Goal: Find contact information: Find contact information

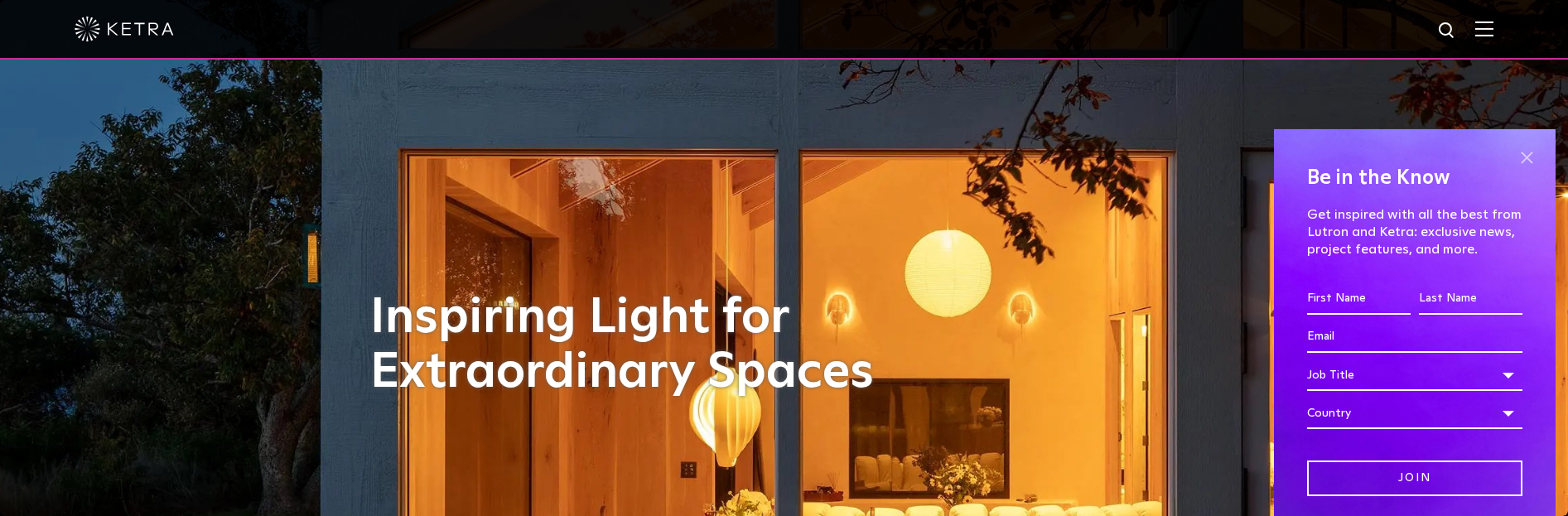
click at [1516, 155] on span at bounding box center [1527, 158] width 25 height 25
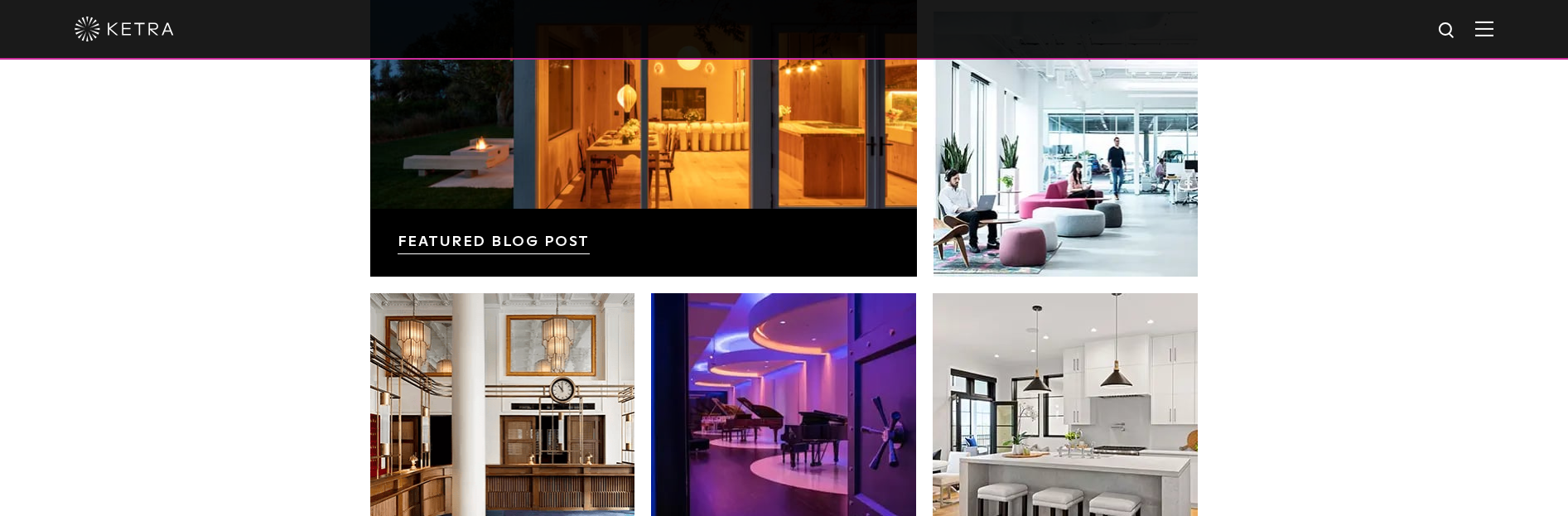
scroll to position [2569, 0]
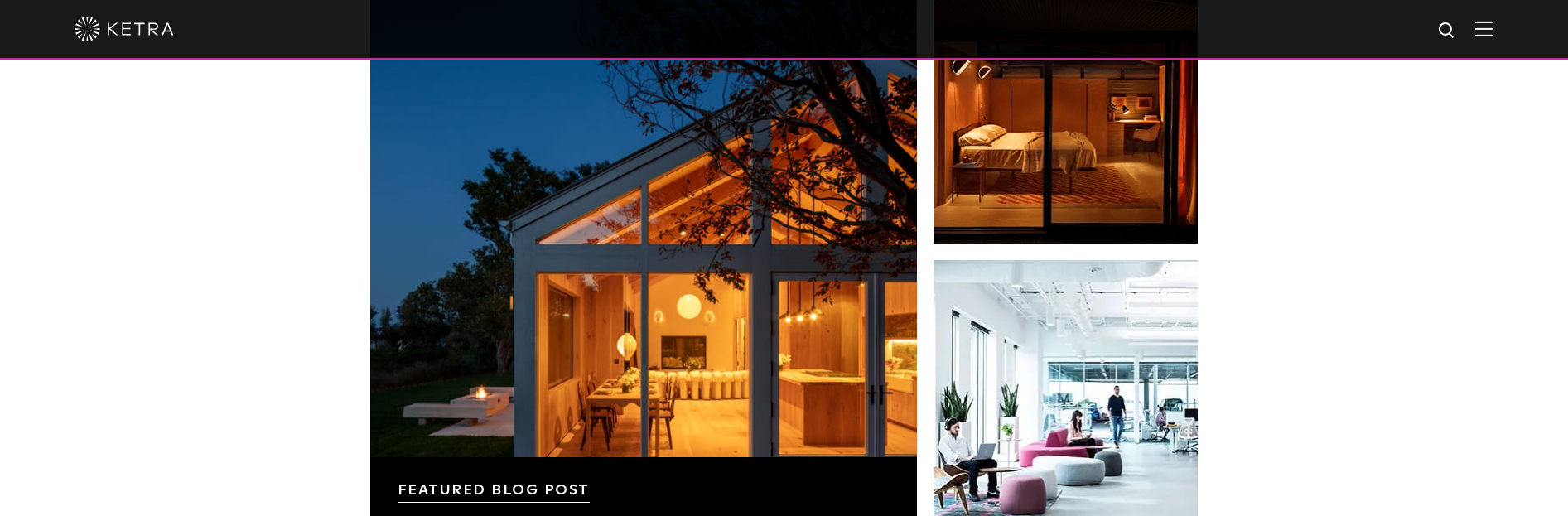
click at [1493, 29] on img at bounding box center [1485, 28] width 19 height 16
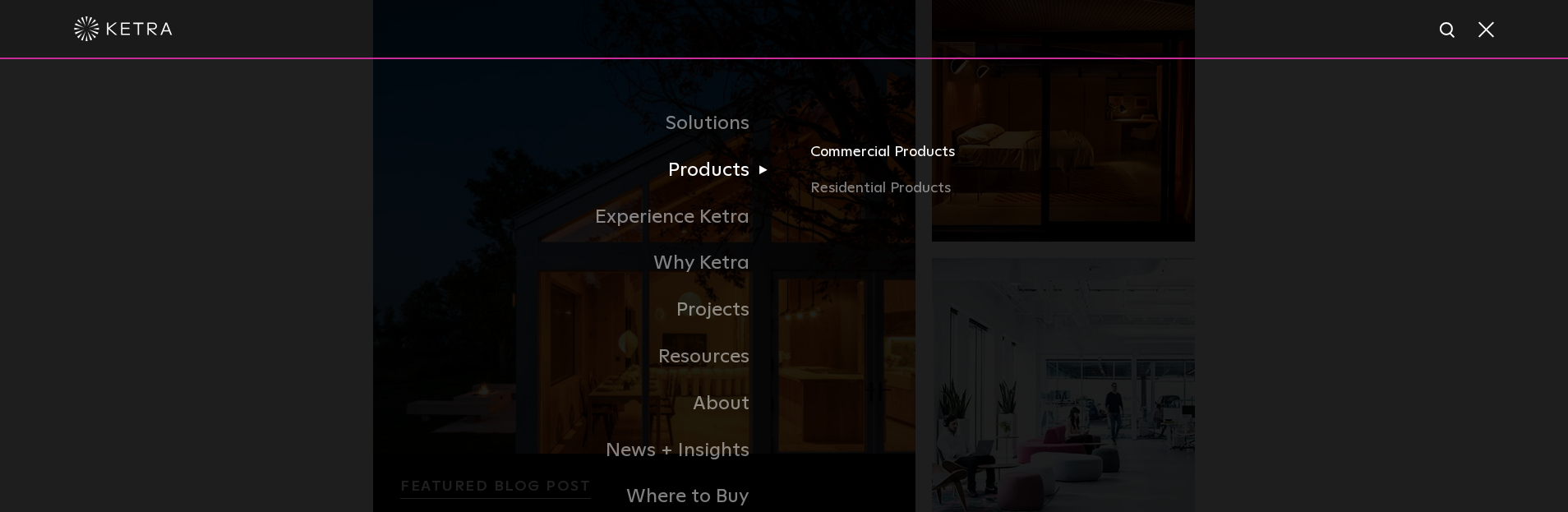
click at [865, 151] on link "Commercial Products" at bounding box center [1002, 159] width 385 height 36
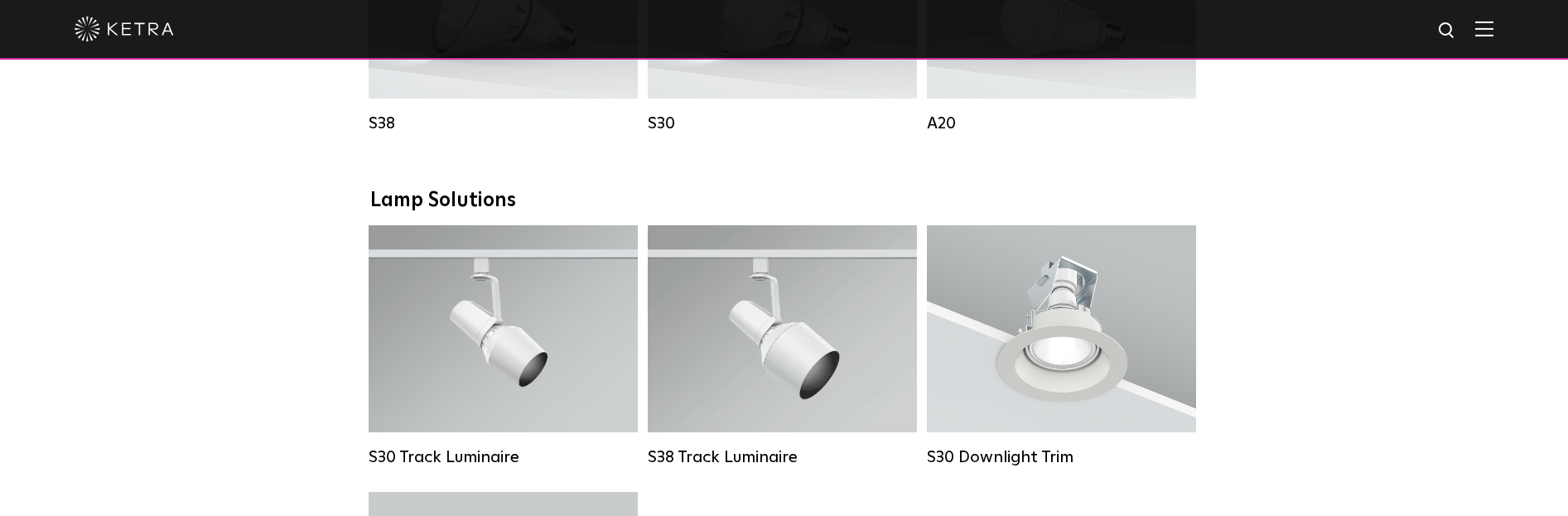
scroll to position [1243, 0]
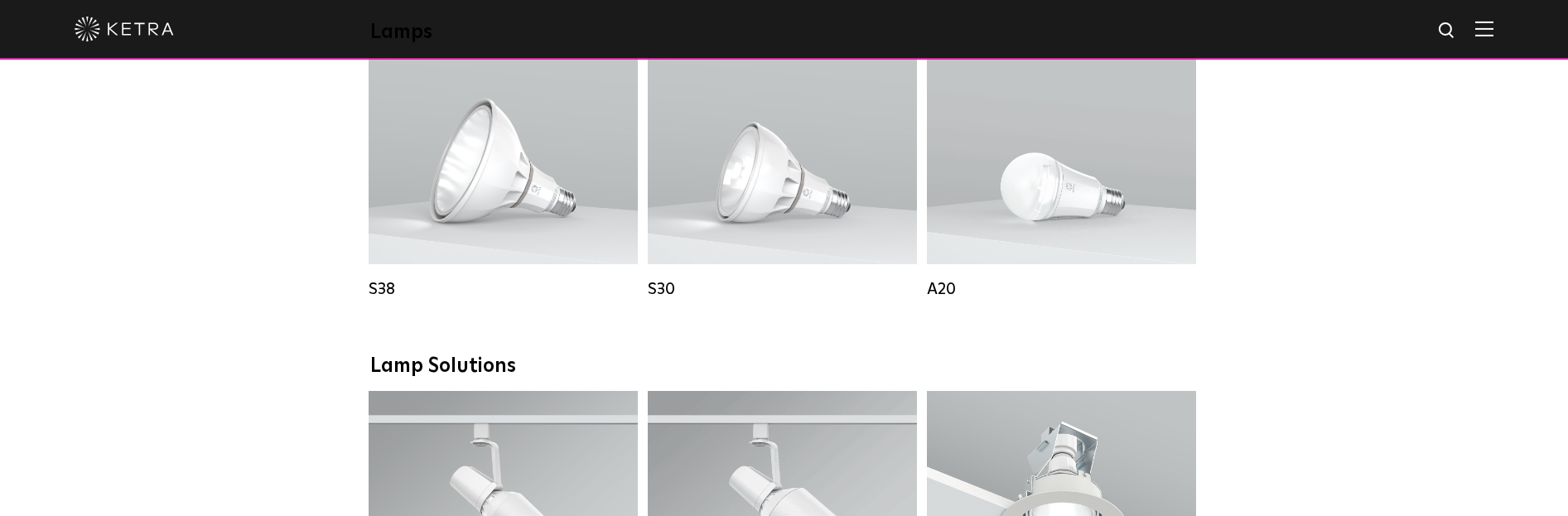
click at [277, 72] on div "Downlights D2 Downlight Family Lumen Output: 1200 Colors: White / Black / Gloss…" at bounding box center [784, 372] width 1568 height 2573
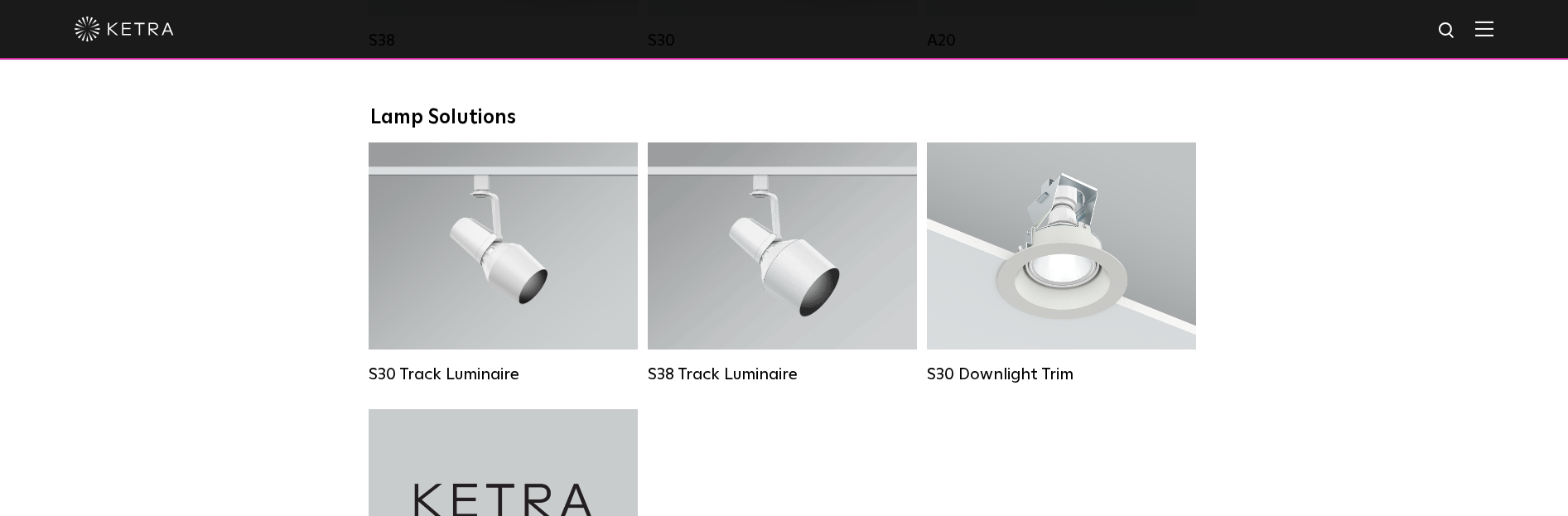
scroll to position [1160, 0]
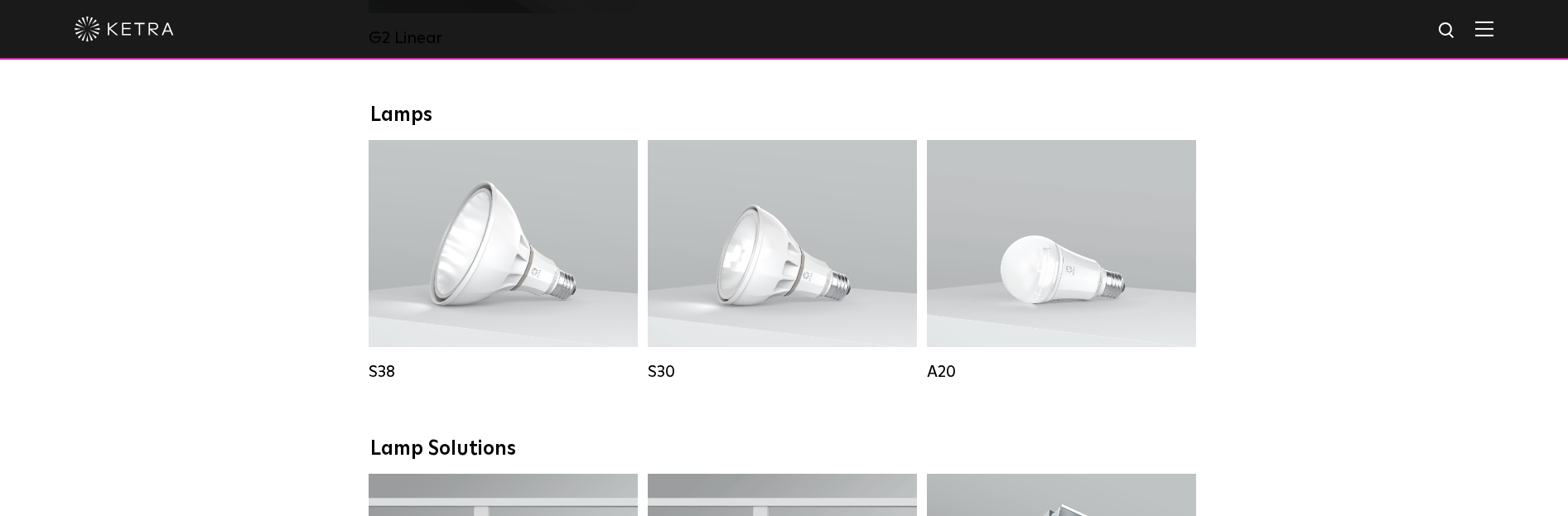
click at [1490, 24] on img at bounding box center [1485, 28] width 19 height 16
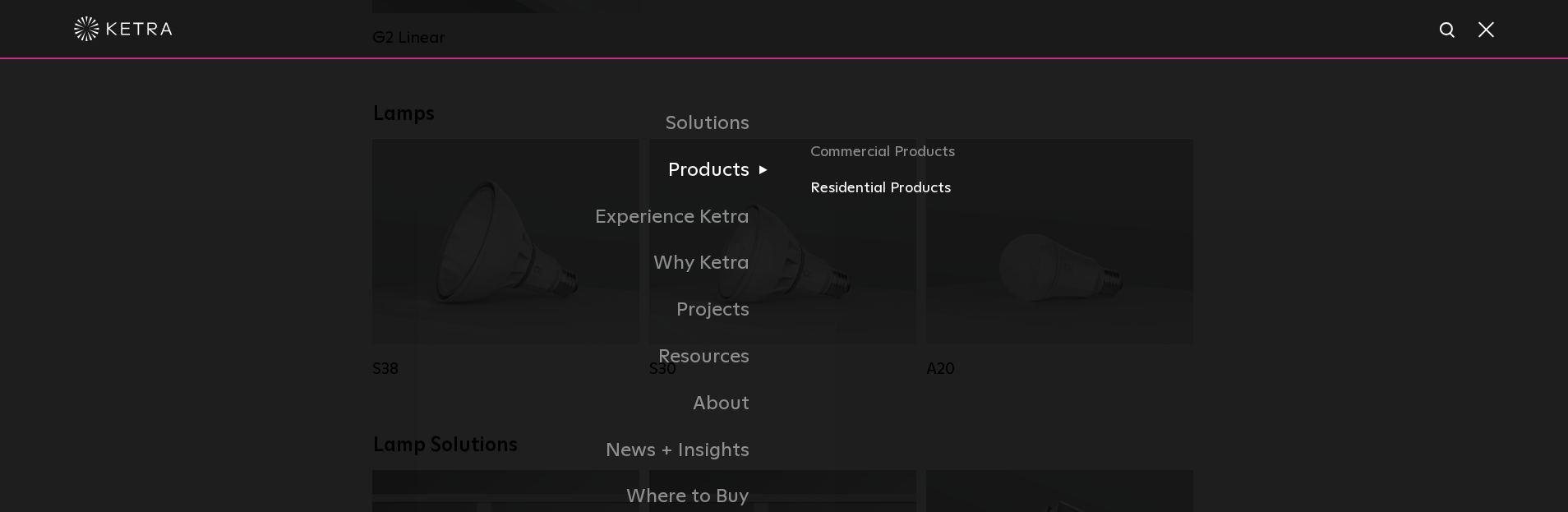
click at [849, 189] on link "Residential Products" at bounding box center [1002, 189] width 385 height 24
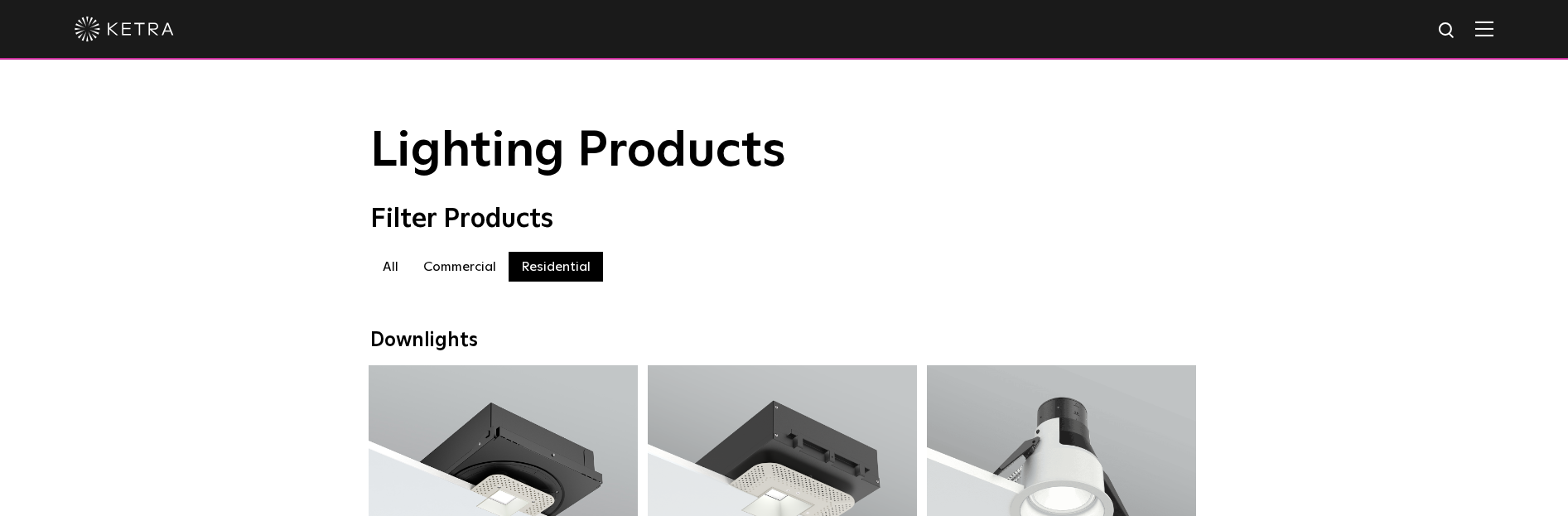
click at [864, 281] on div "All Commercial Residential" at bounding box center [784, 266] width 829 height 30
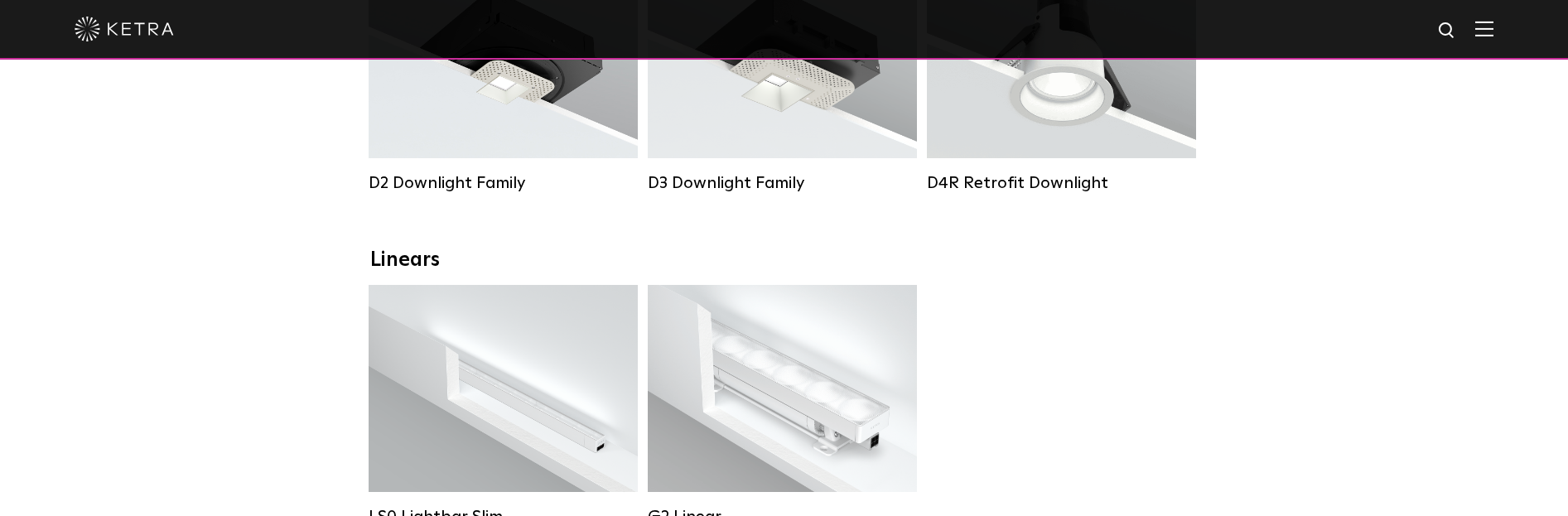
scroll to position [580, 0]
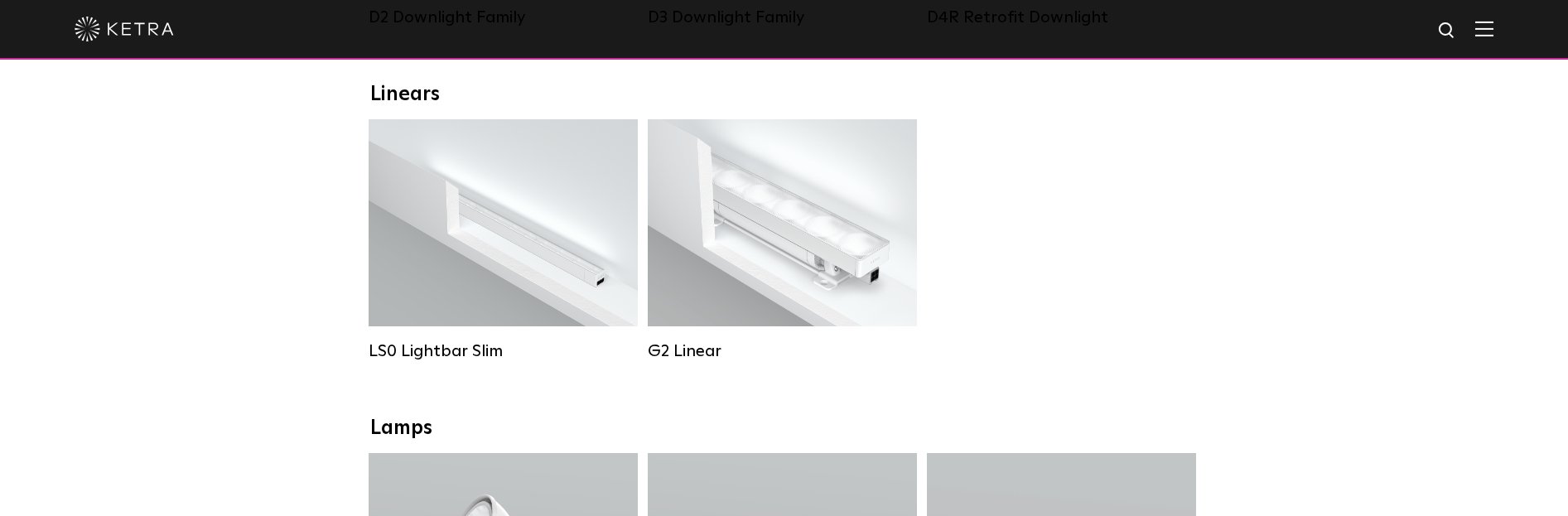
click at [1054, 19] on div at bounding box center [784, 29] width 1419 height 58
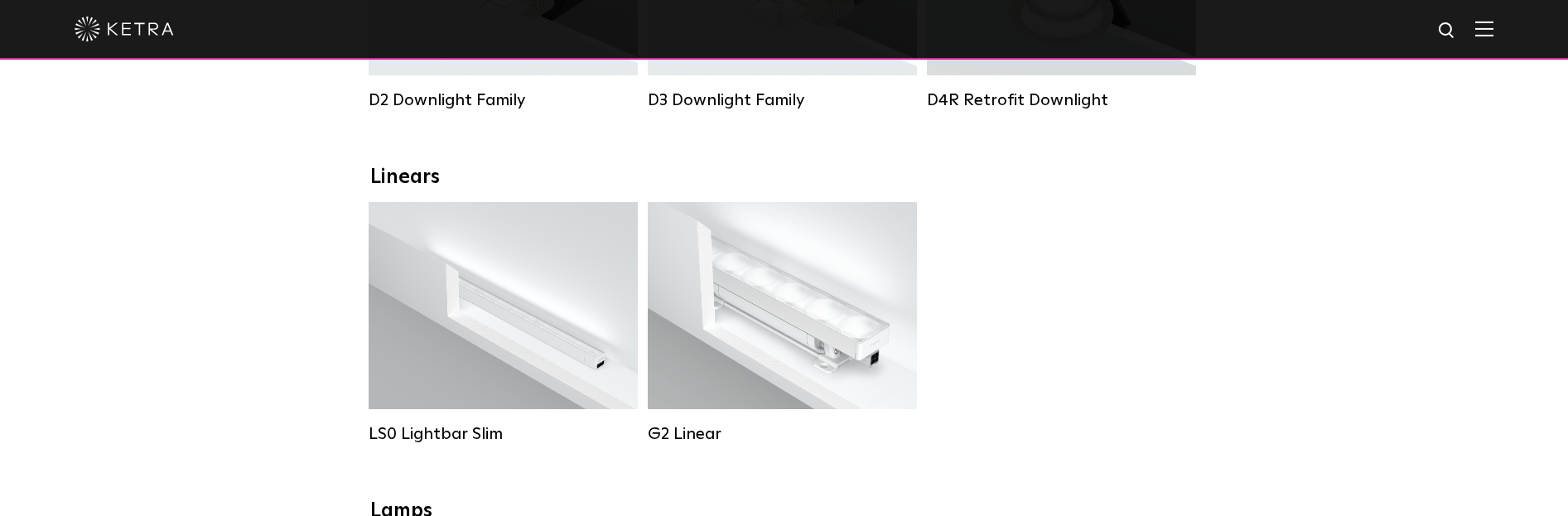
scroll to position [414, 0]
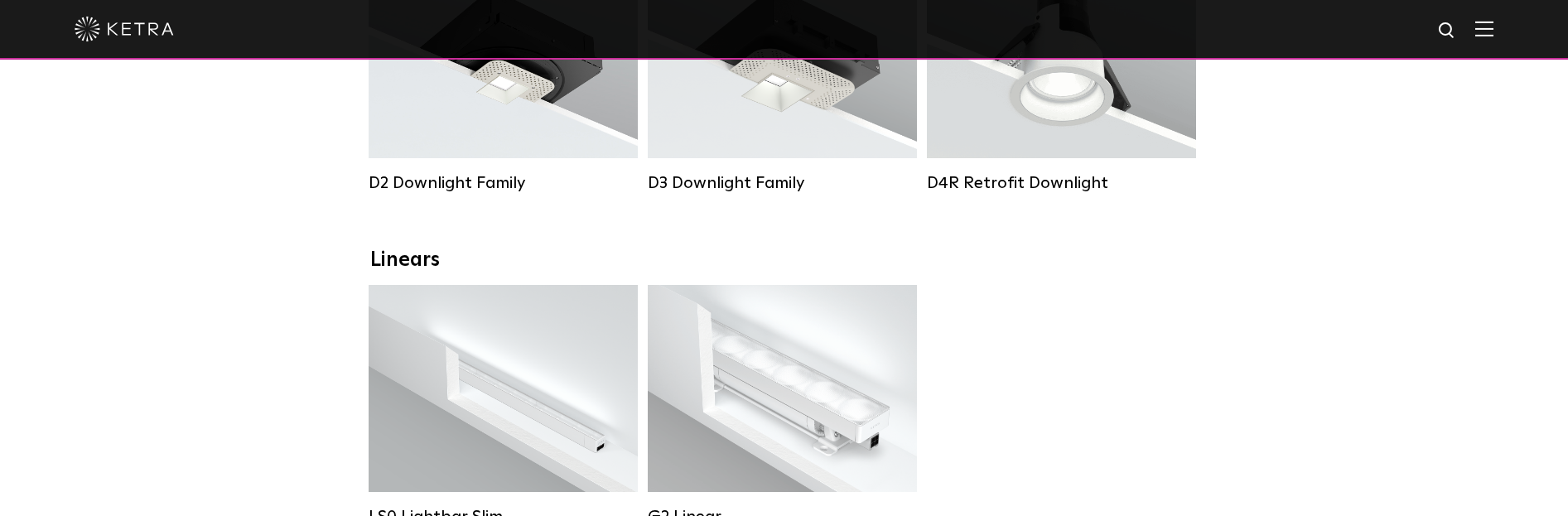
click at [1493, 30] on img at bounding box center [1485, 28] width 19 height 16
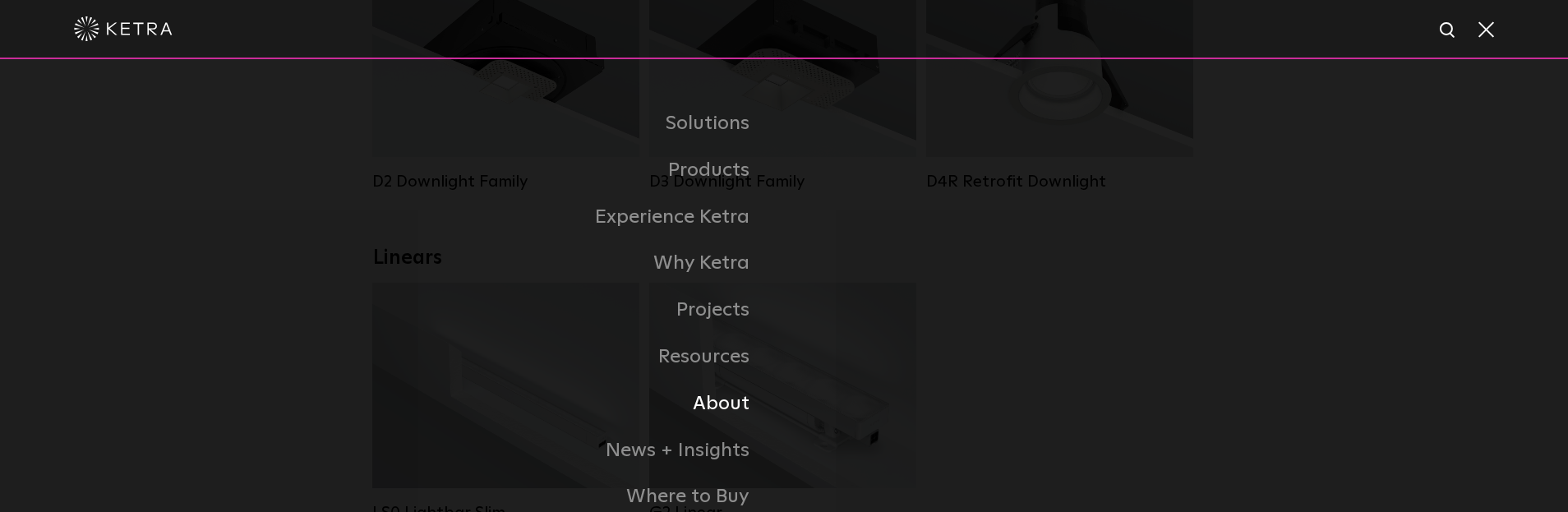
click at [709, 404] on link "About" at bounding box center [578, 403] width 411 height 47
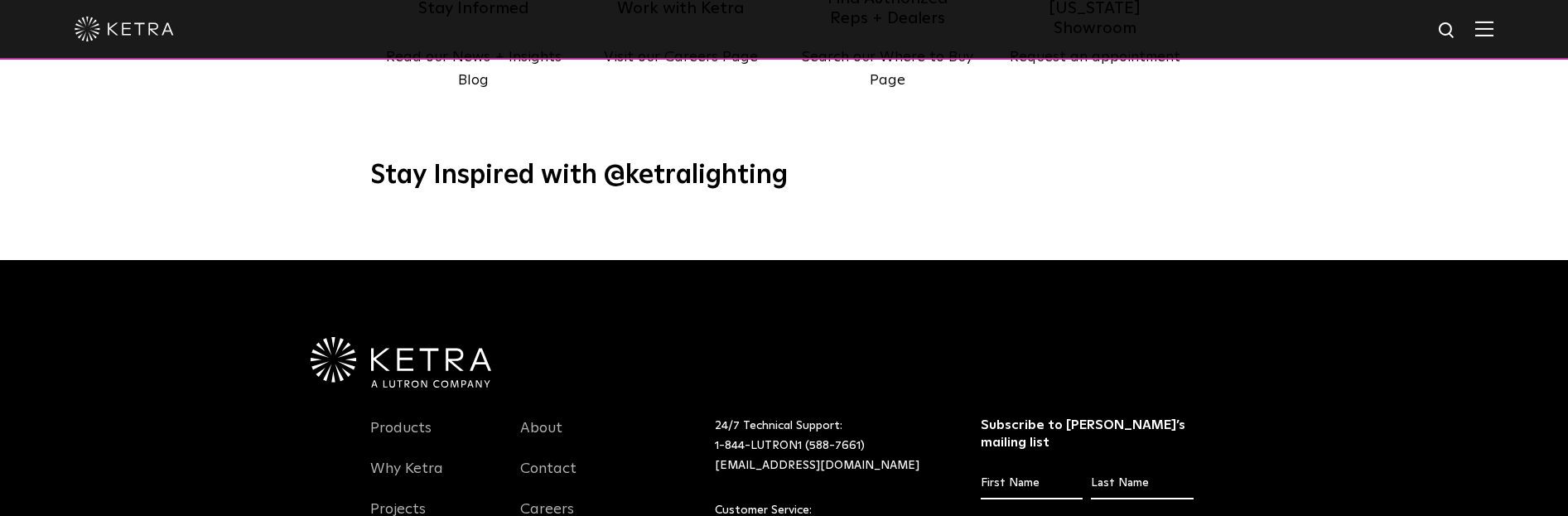
scroll to position [1989, 0]
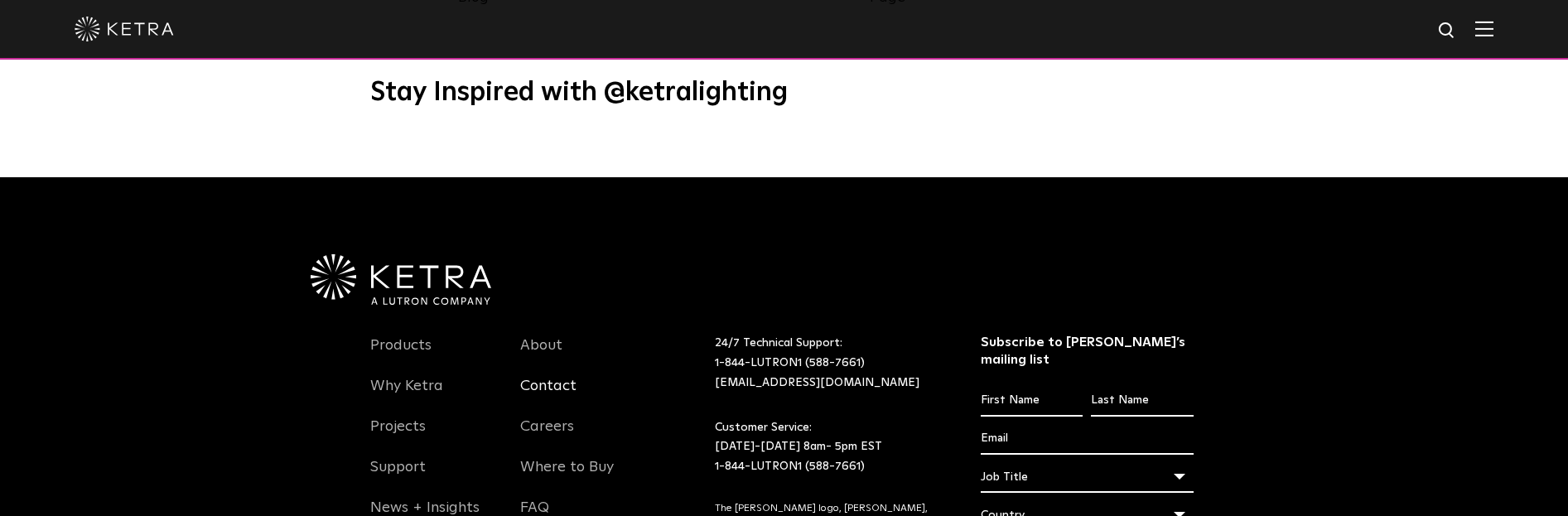
click at [535, 377] on link "Contact" at bounding box center [549, 395] width 56 height 38
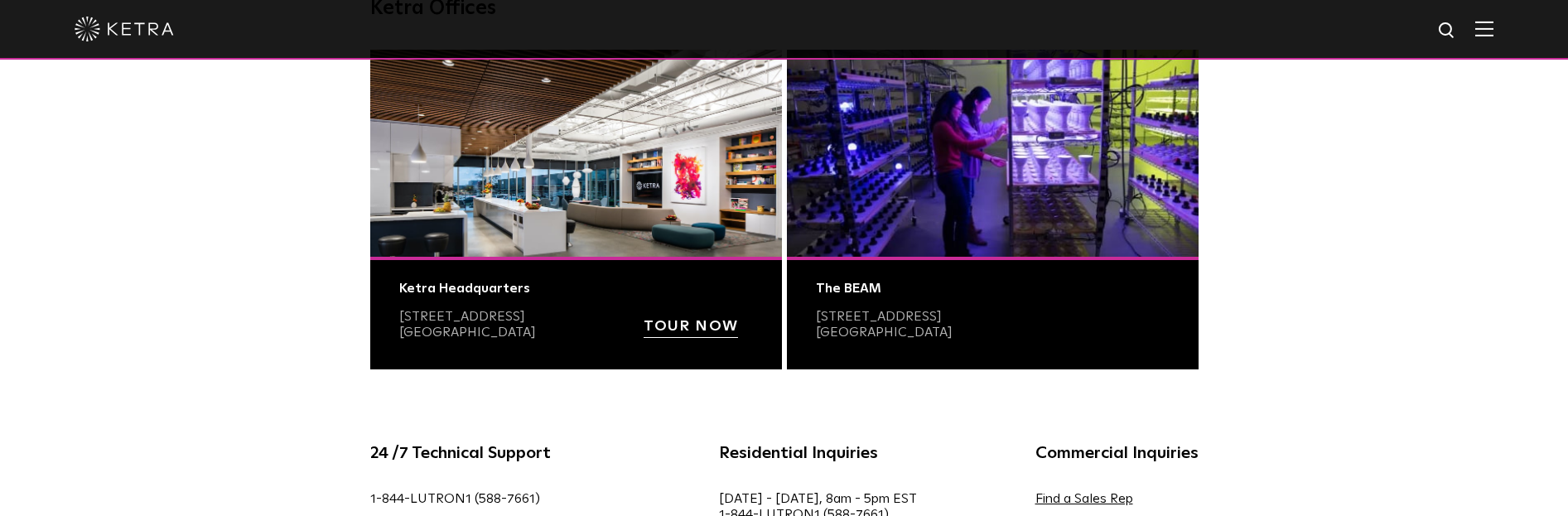
scroll to position [746, 0]
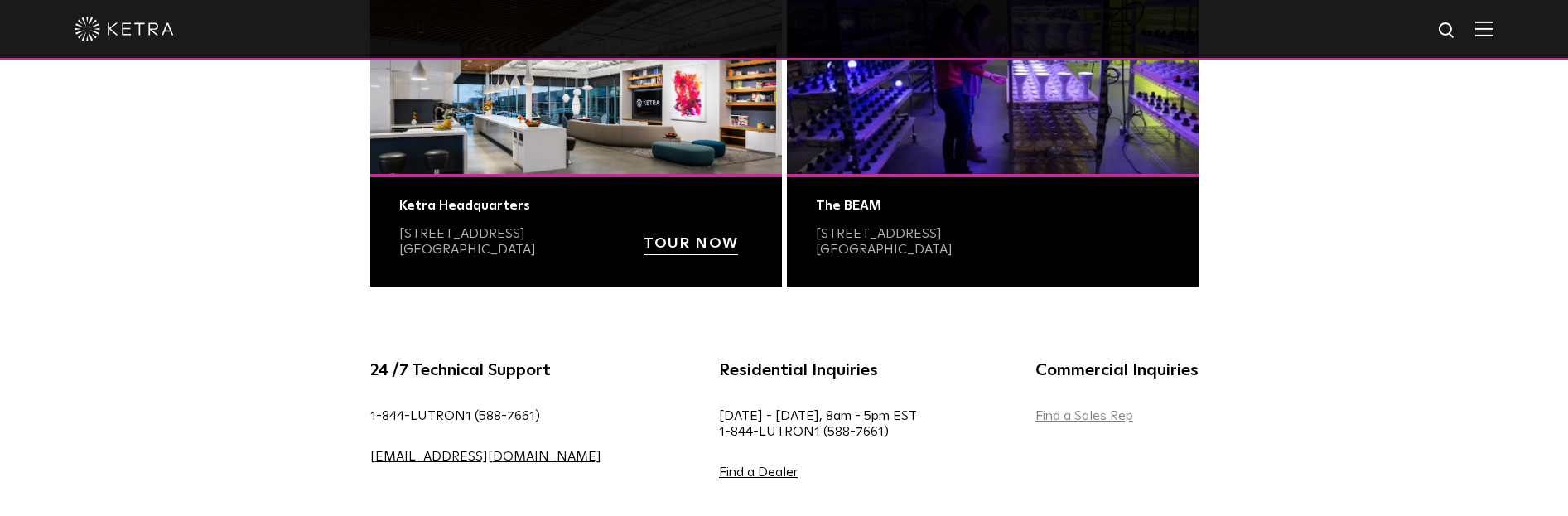
click at [1035, 412] on link "Find a Sales Rep" at bounding box center [1084, 416] width 98 height 13
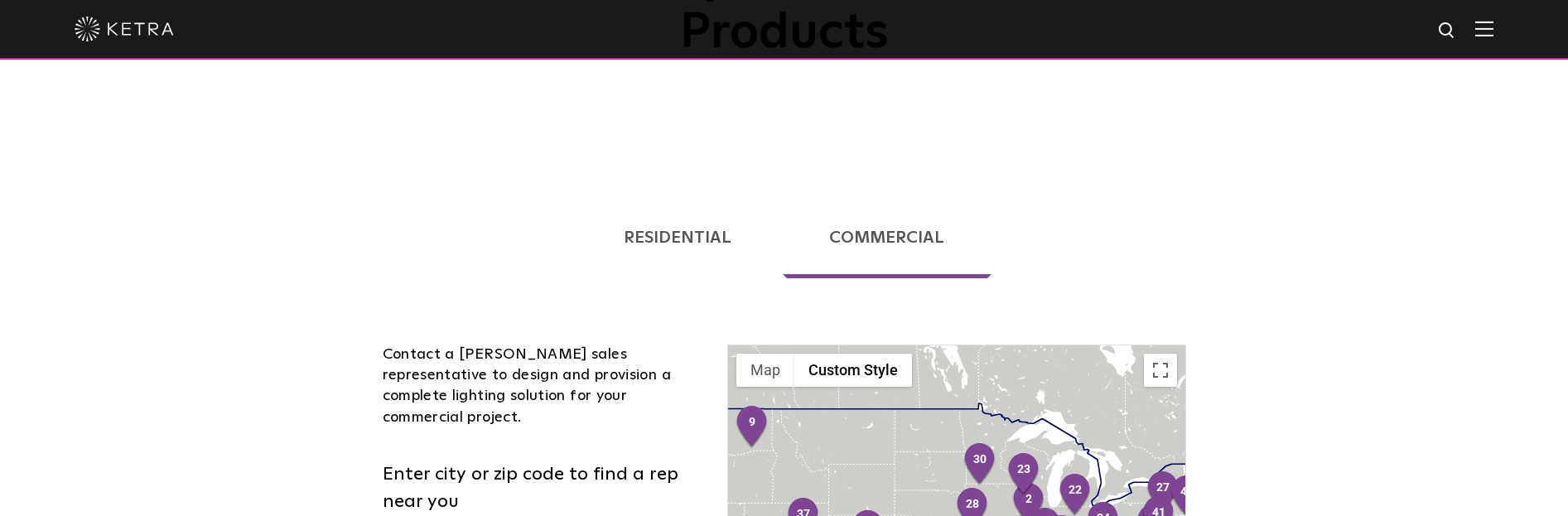
scroll to position [414, 0]
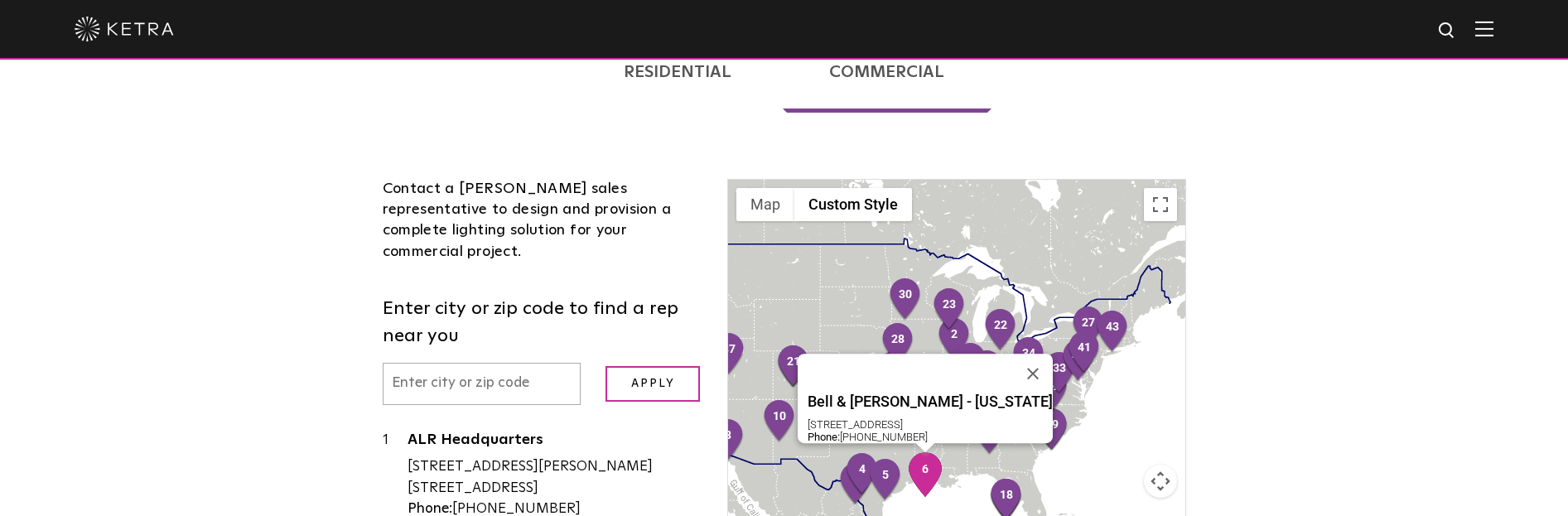
drag, startPoint x: 1024, startPoint y: 426, endPoint x: 944, endPoint y: 426, distance: 80.0
click at [944, 426] on div "Bell & McCoy - Louisiana 6251 Equity Drive Baton Rouge, LA 70809 Phone: 225-753…" at bounding box center [956, 379] width 456 height 398
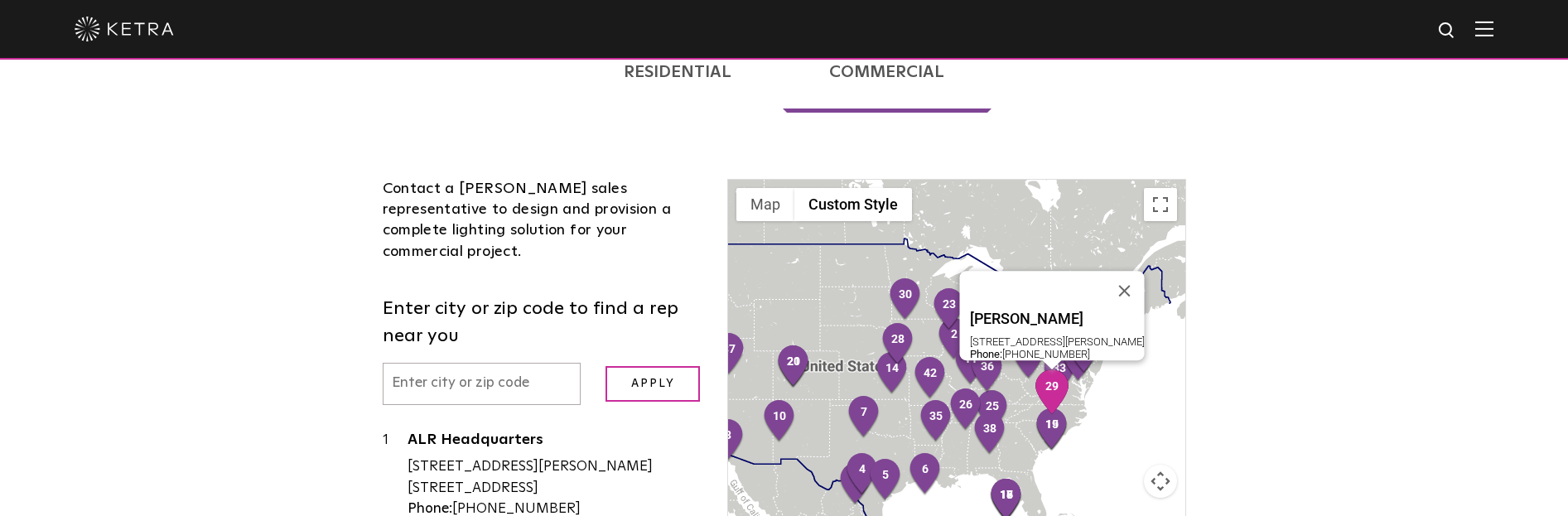
scroll to position [497, 0]
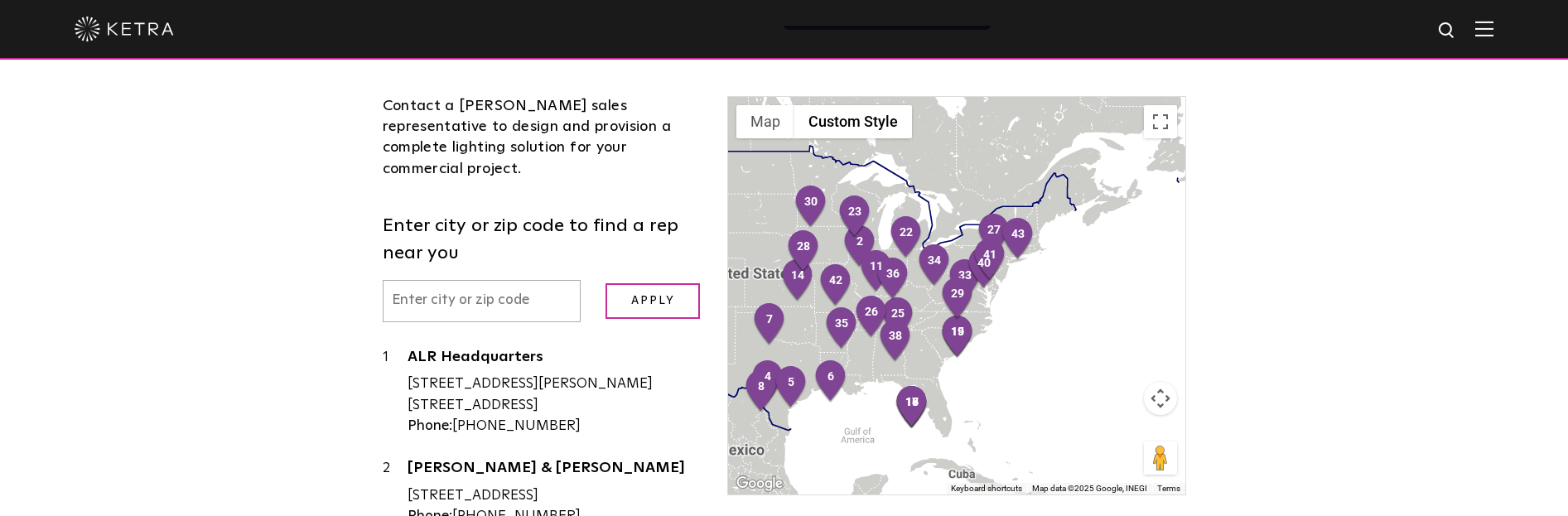
drag, startPoint x: 947, startPoint y: 247, endPoint x: 752, endPoint y: 237, distance: 195.3
click at [752, 237] on div at bounding box center [956, 296] width 456 height 398
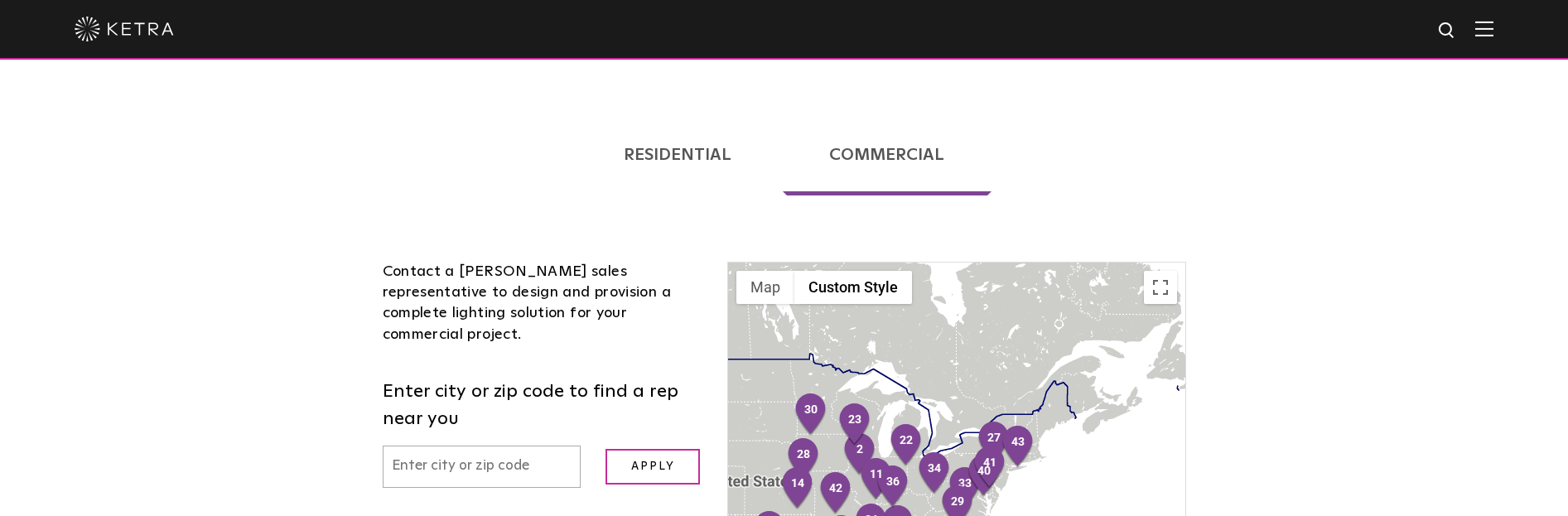
scroll to position [83, 0]
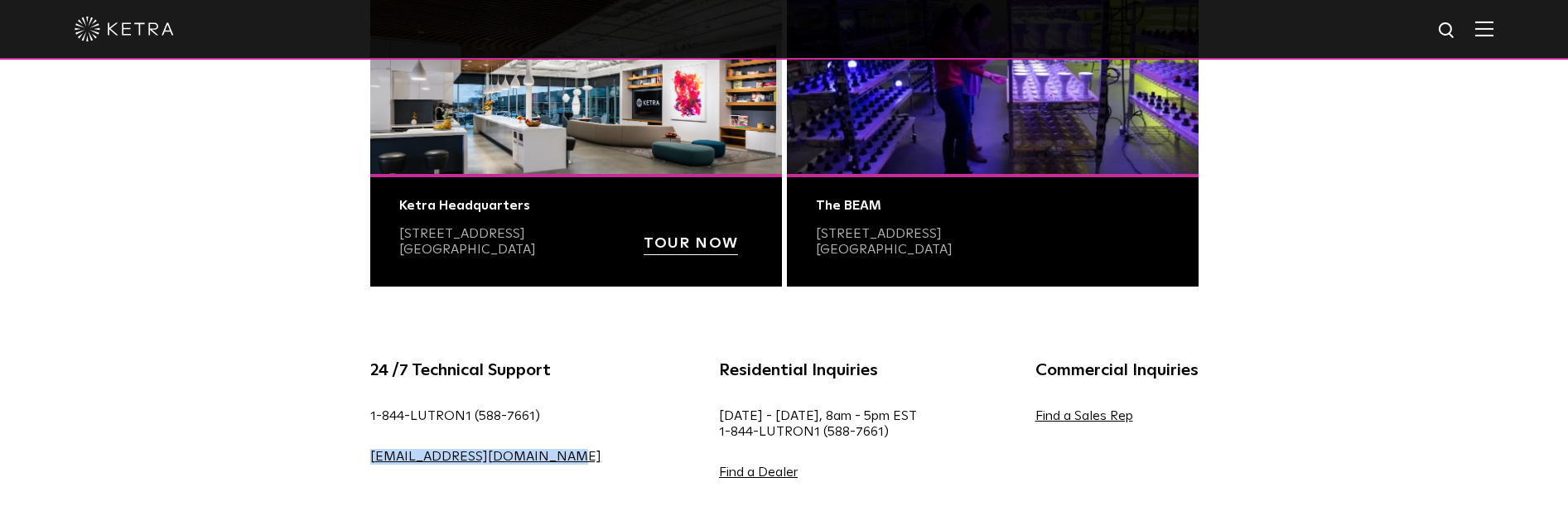
drag, startPoint x: 537, startPoint y: 459, endPoint x: 368, endPoint y: 458, distance: 169.0
click at [368, 458] on div "24 /7 Technical Support 1-844-LUTRON1 (588-7661) [EMAIL_ADDRESS][DOMAIN_NAME]" at bounding box center [486, 432] width 281 height 150
copy link "[EMAIL_ADDRESS][DOMAIN_NAME]"
